Goal: Navigation & Orientation: Find specific page/section

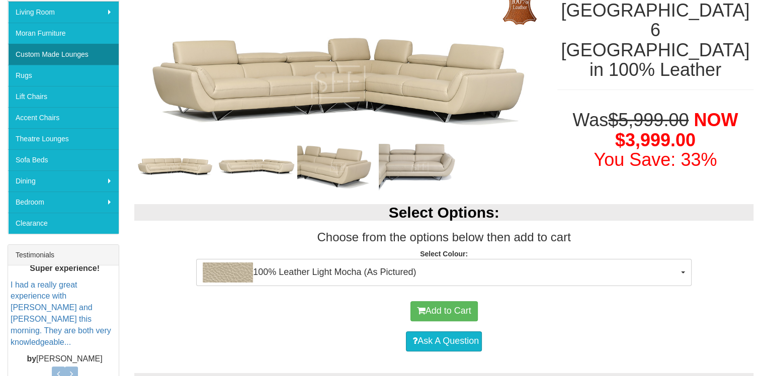
scroll to position [151, 0]
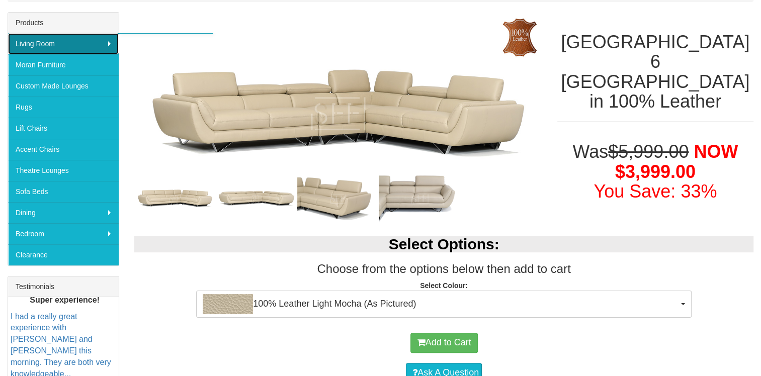
click at [108, 40] on link "Living Room" at bounding box center [63, 43] width 111 height 21
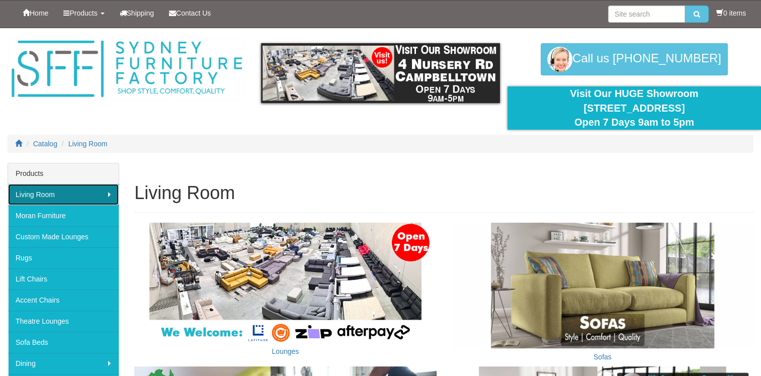
click at [107, 193] on link "Living Room" at bounding box center [63, 194] width 111 height 21
click at [108, 194] on link "Living Room" at bounding box center [63, 194] width 111 height 21
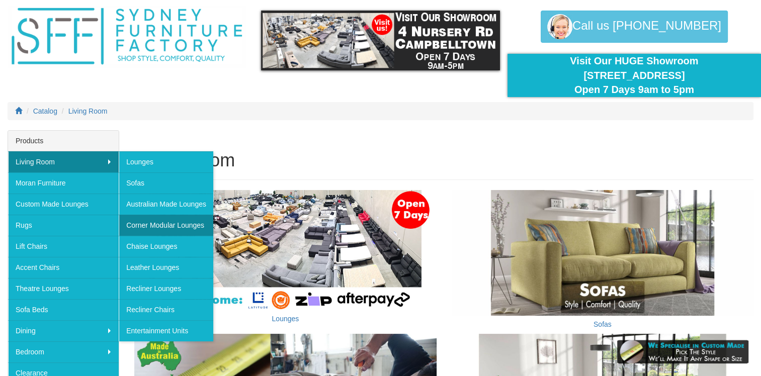
scroll to position [50, 0]
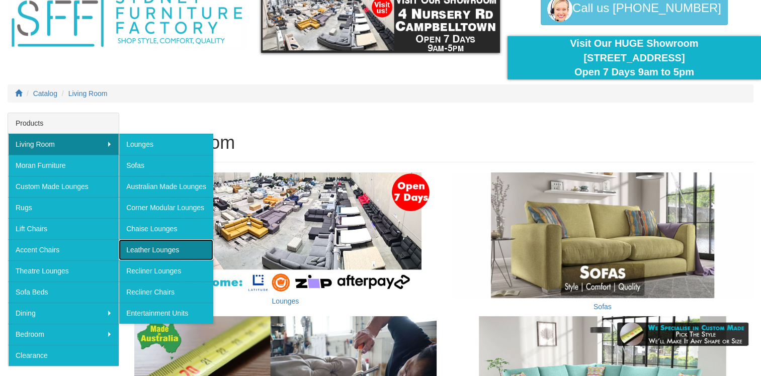
click at [169, 250] on link "Leather Lounges" at bounding box center [166, 249] width 95 height 21
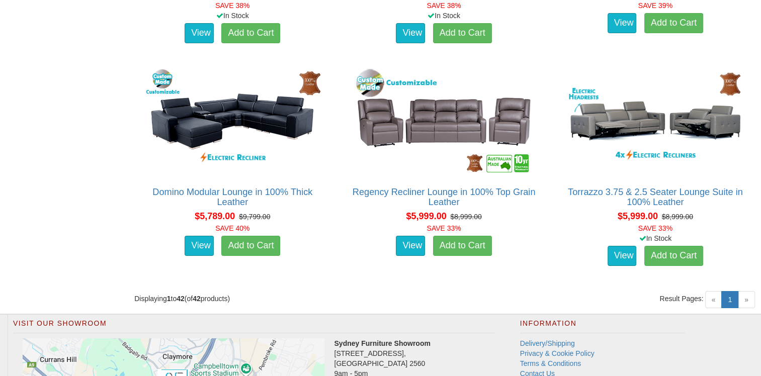
scroll to position [3606, 0]
